Goal: Transaction & Acquisition: Purchase product/service

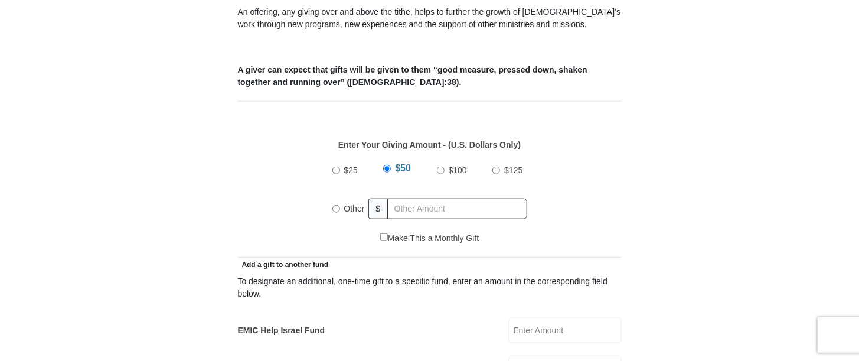
scroll to position [472, 0]
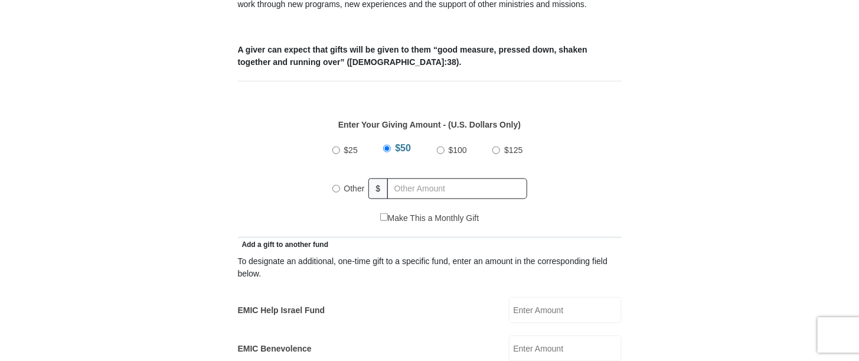
click at [335, 185] on input "Other" at bounding box center [336, 189] width 8 height 8
radio input "true"
click at [423, 178] on input "text" at bounding box center [459, 188] width 135 height 21
type input "361.00"
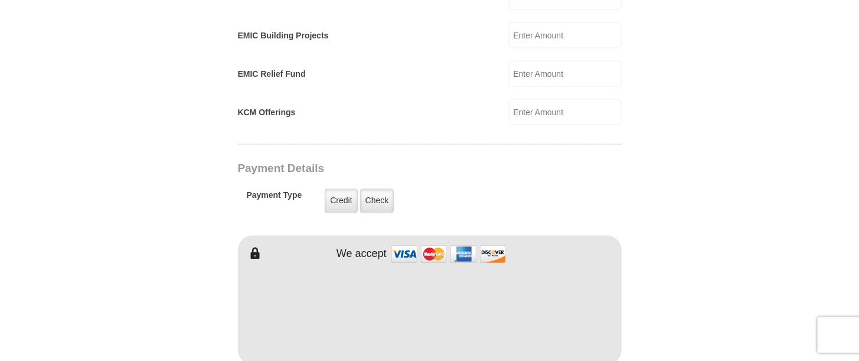
scroll to position [885, 0]
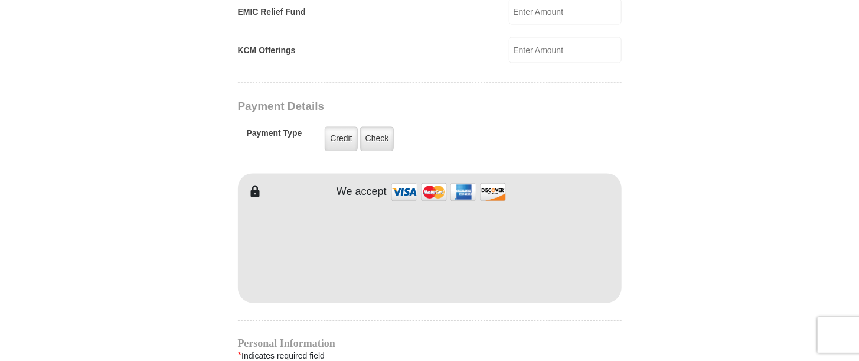
type input "RHETT"
type input "LEE"
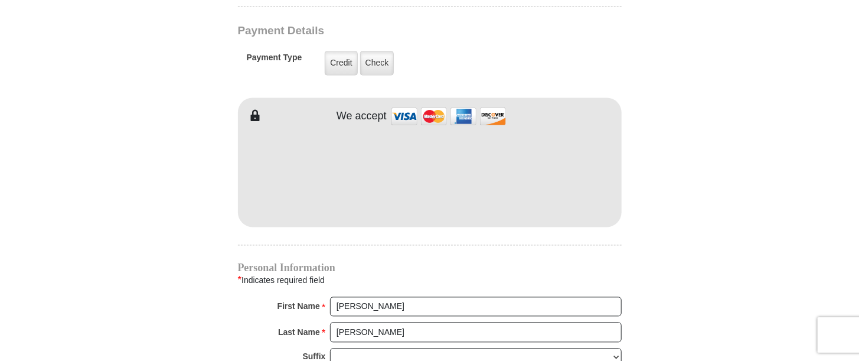
scroll to position [1062, 0]
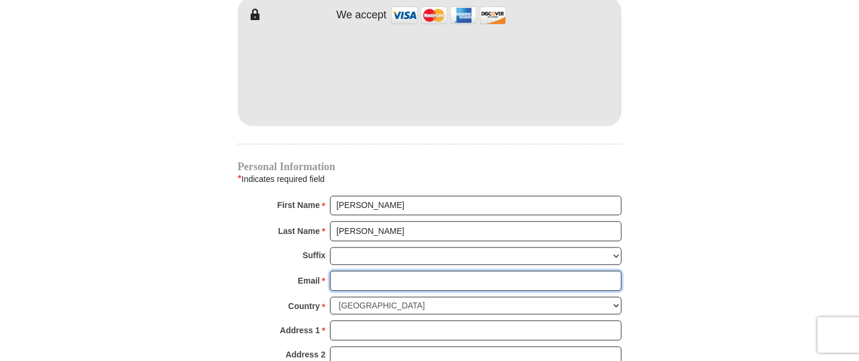
click at [376, 270] on input "Email *" at bounding box center [476, 280] width 292 height 20
type input "rhett_lee2000@yahoo.com"
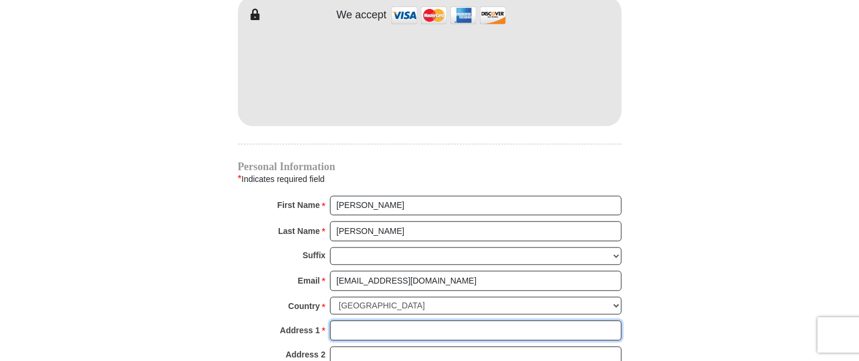
type input "1308 Barak Ln APT A"
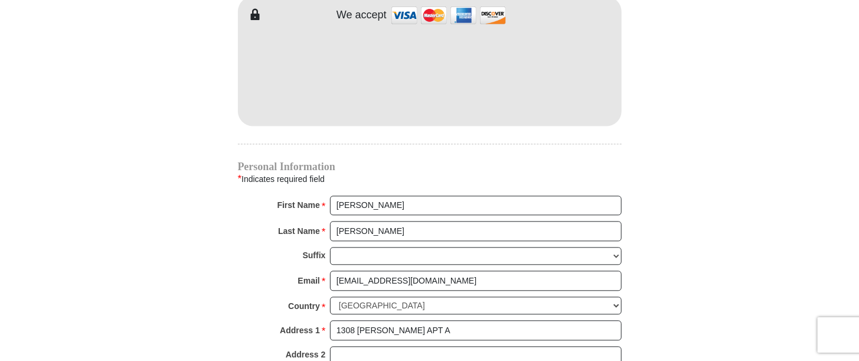
type input "Bryan"
select select "TX"
type input "77802"
type input "9794120873"
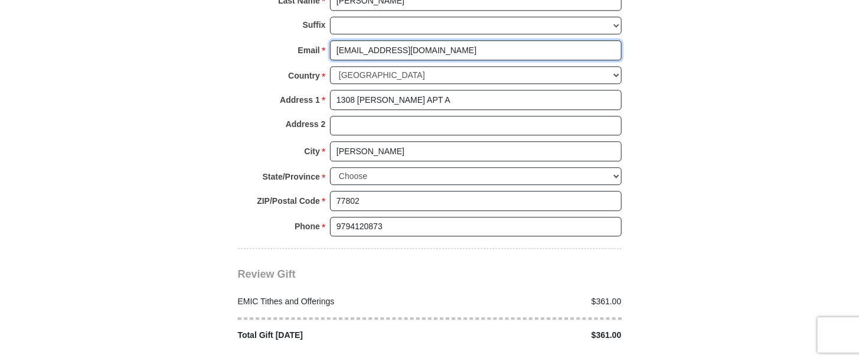
scroll to position [1299, 0]
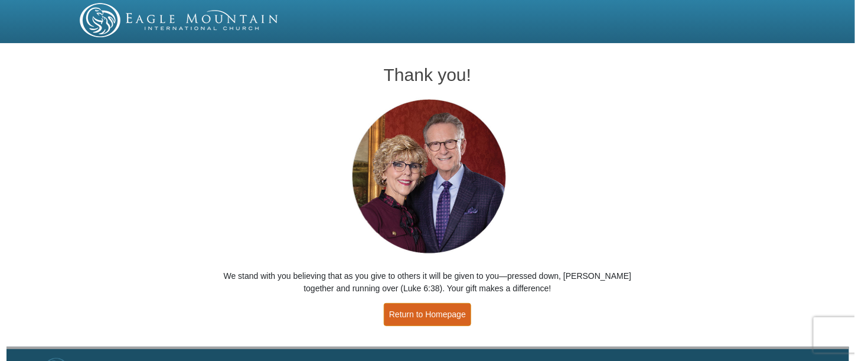
click at [418, 315] on link "Return to Homepage" at bounding box center [427, 314] width 87 height 23
